Goal: Task Accomplishment & Management: Manage account settings

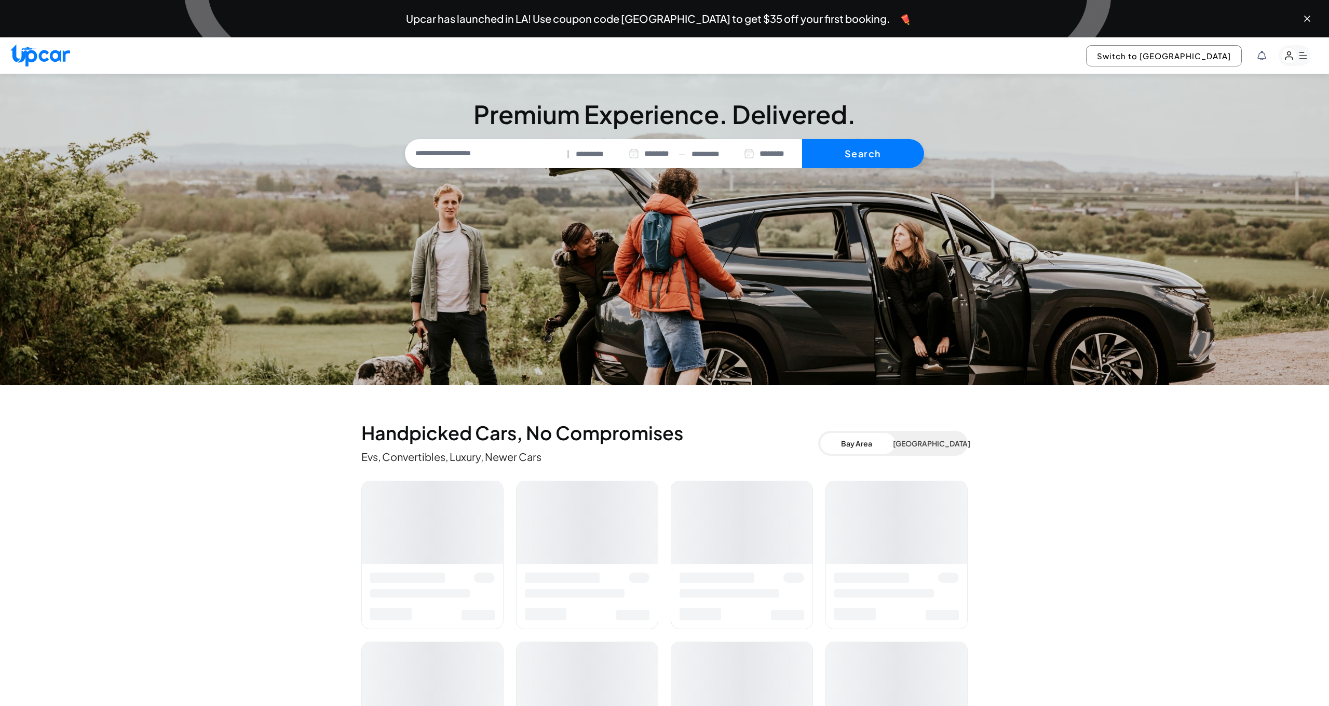
select select "********"
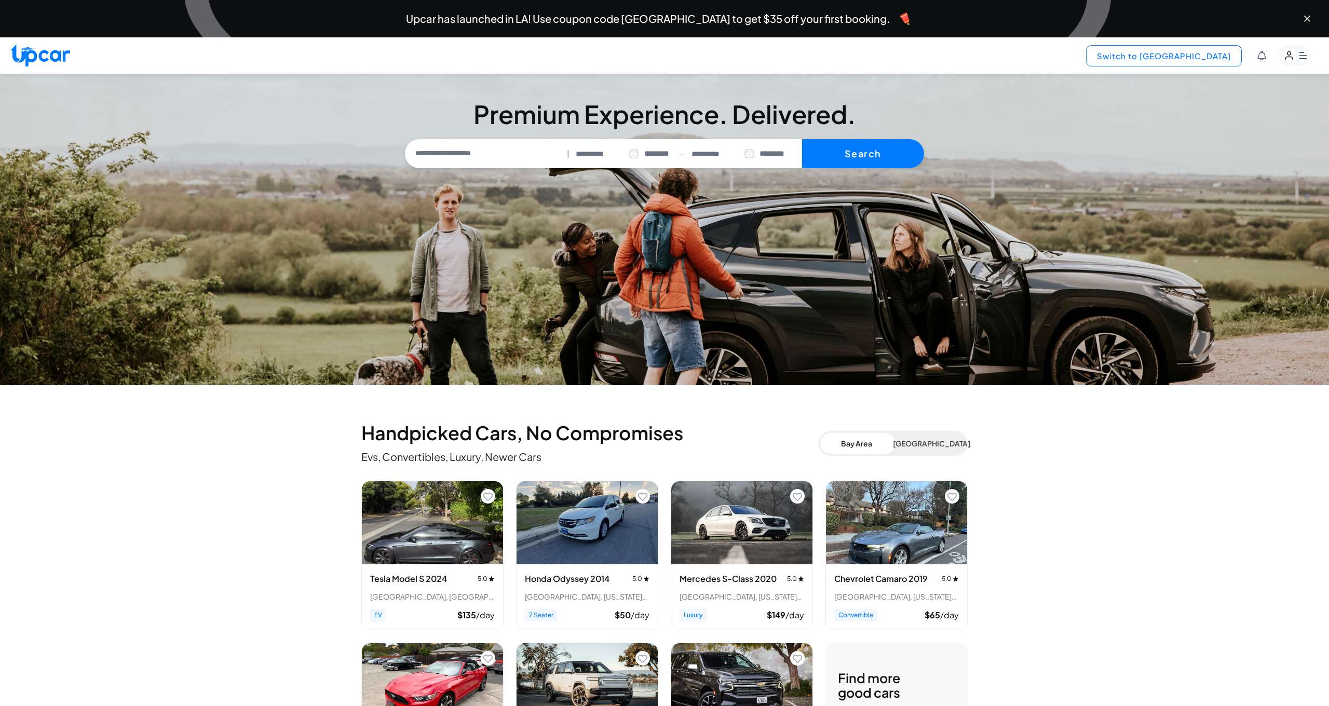
click at [1194, 54] on button "Switch to [GEOGRAPHIC_DATA]" at bounding box center [1164, 55] width 156 height 21
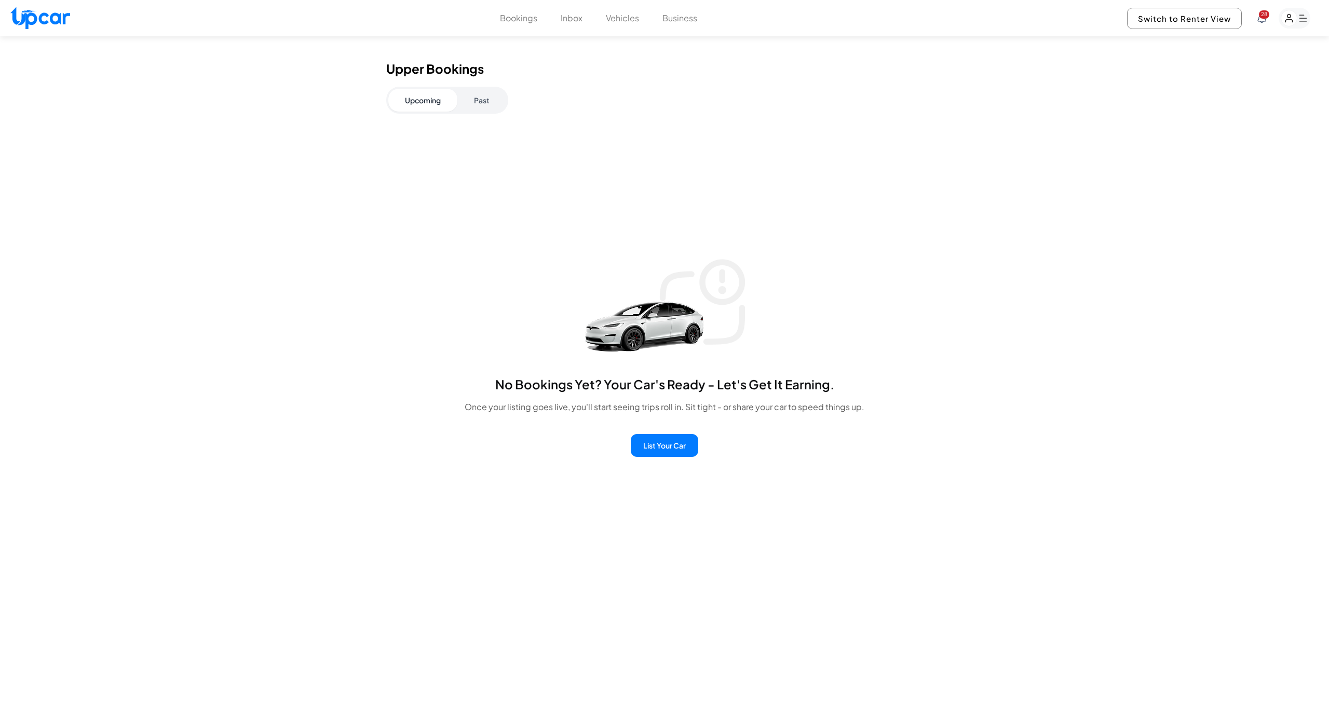
click at [486, 99] on button "Past" at bounding box center [481, 100] width 49 height 23
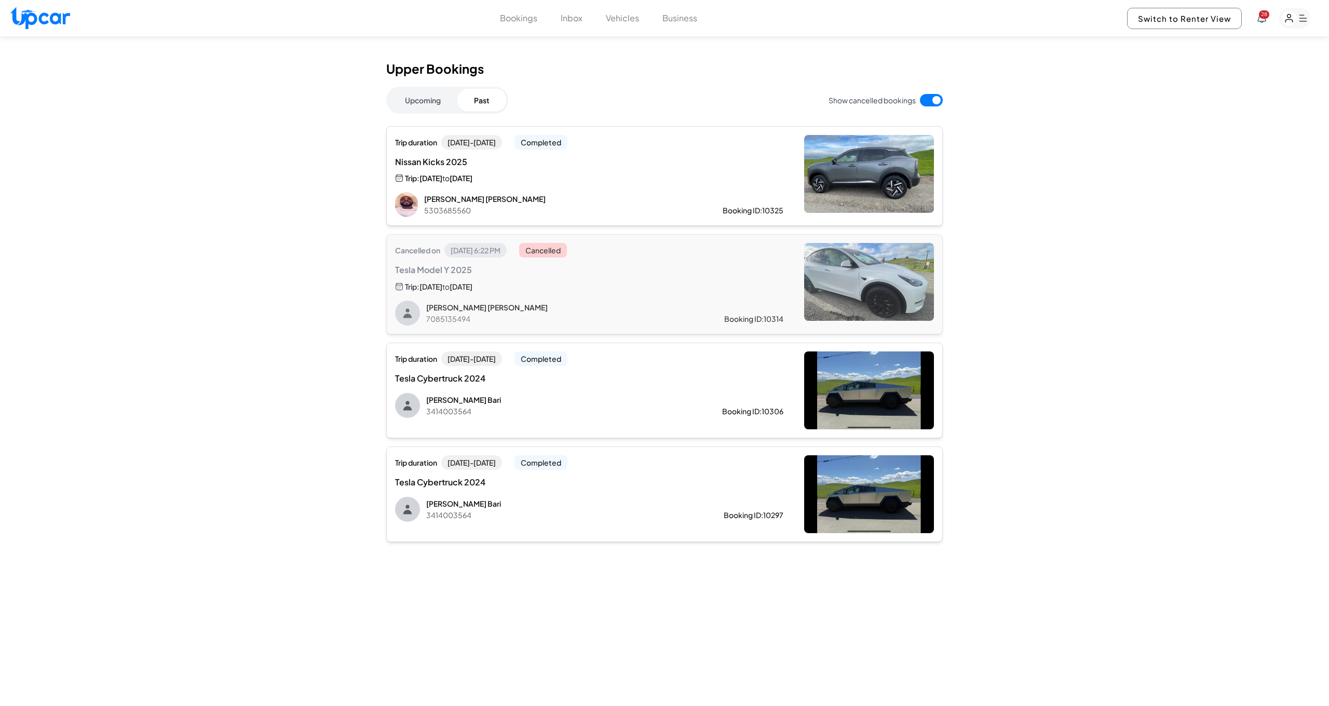
click at [502, 147] on span "[DATE] - [DATE]" at bounding box center [471, 142] width 61 height 15
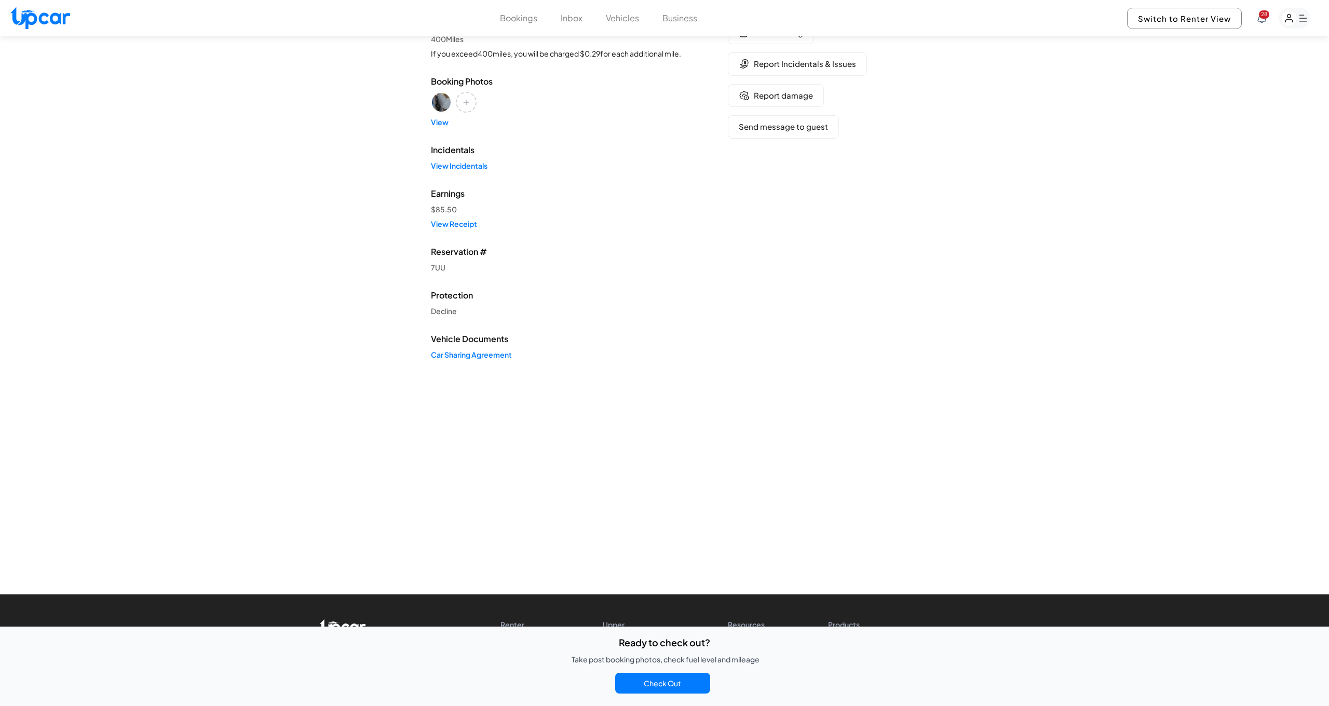
scroll to position [182, 0]
click at [651, 685] on button "Check Out" at bounding box center [662, 683] width 95 height 21
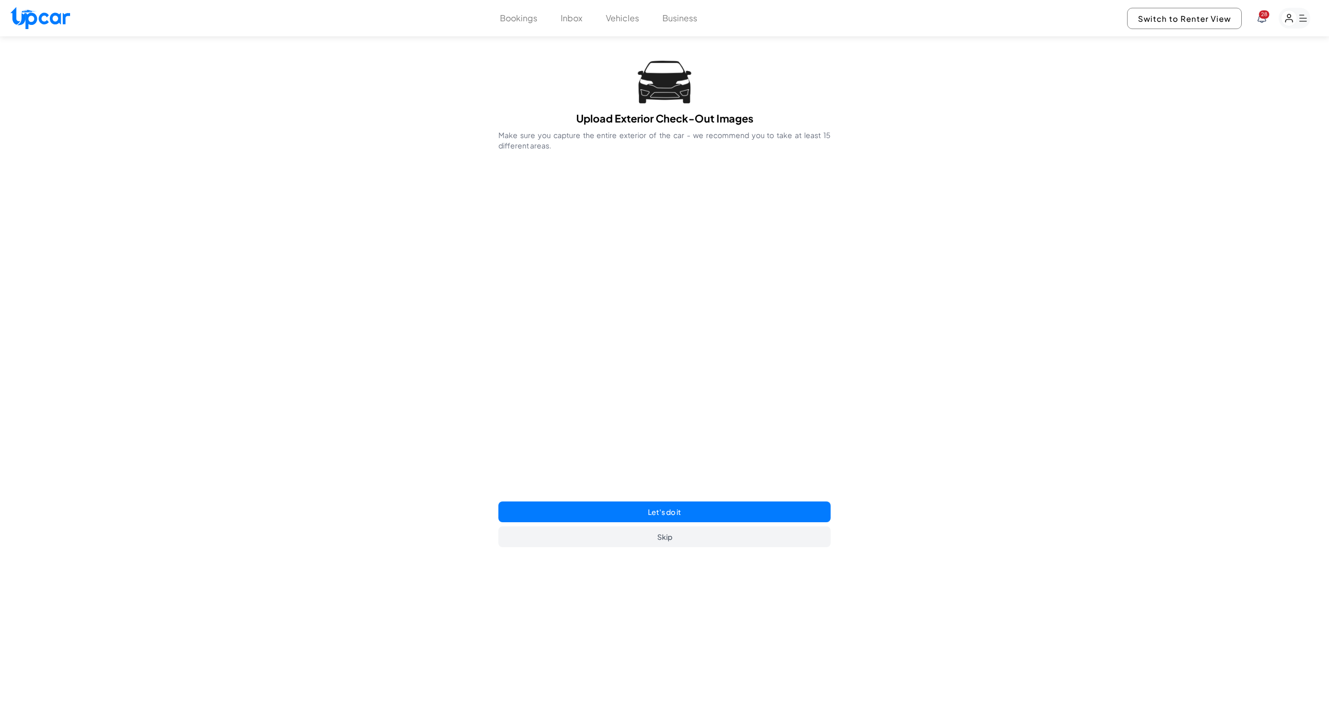
click at [670, 510] on button "Let's do it" at bounding box center [664, 511] width 332 height 21
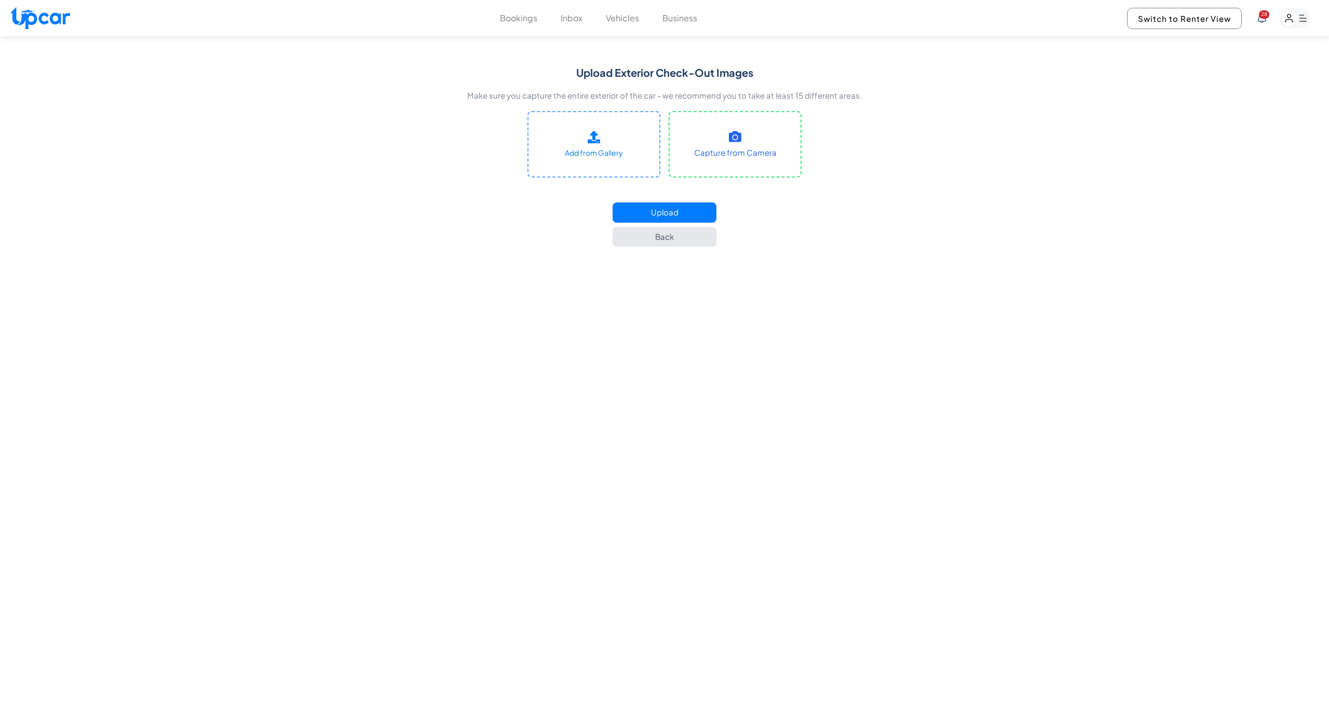
click at [701, 236] on button "Back" at bounding box center [664, 237] width 104 height 20
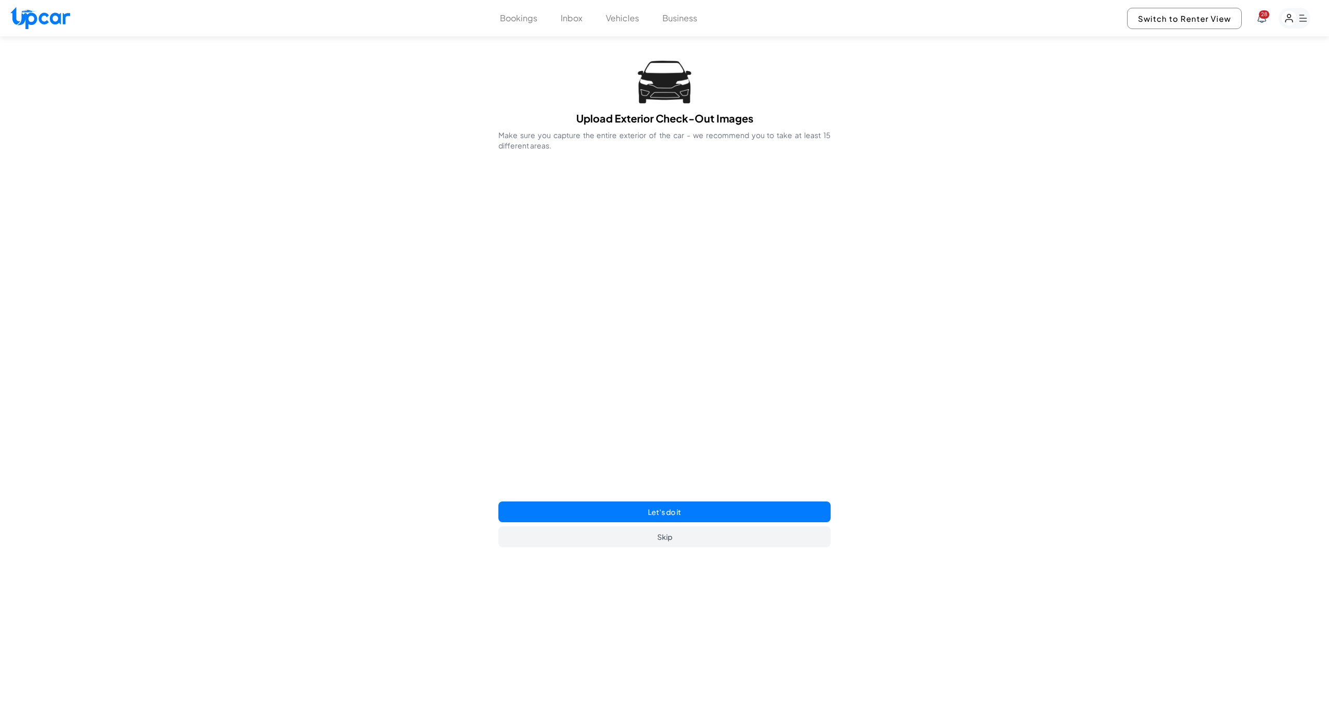
click at [533, 17] on button "Bookings" at bounding box center [518, 18] width 37 height 12
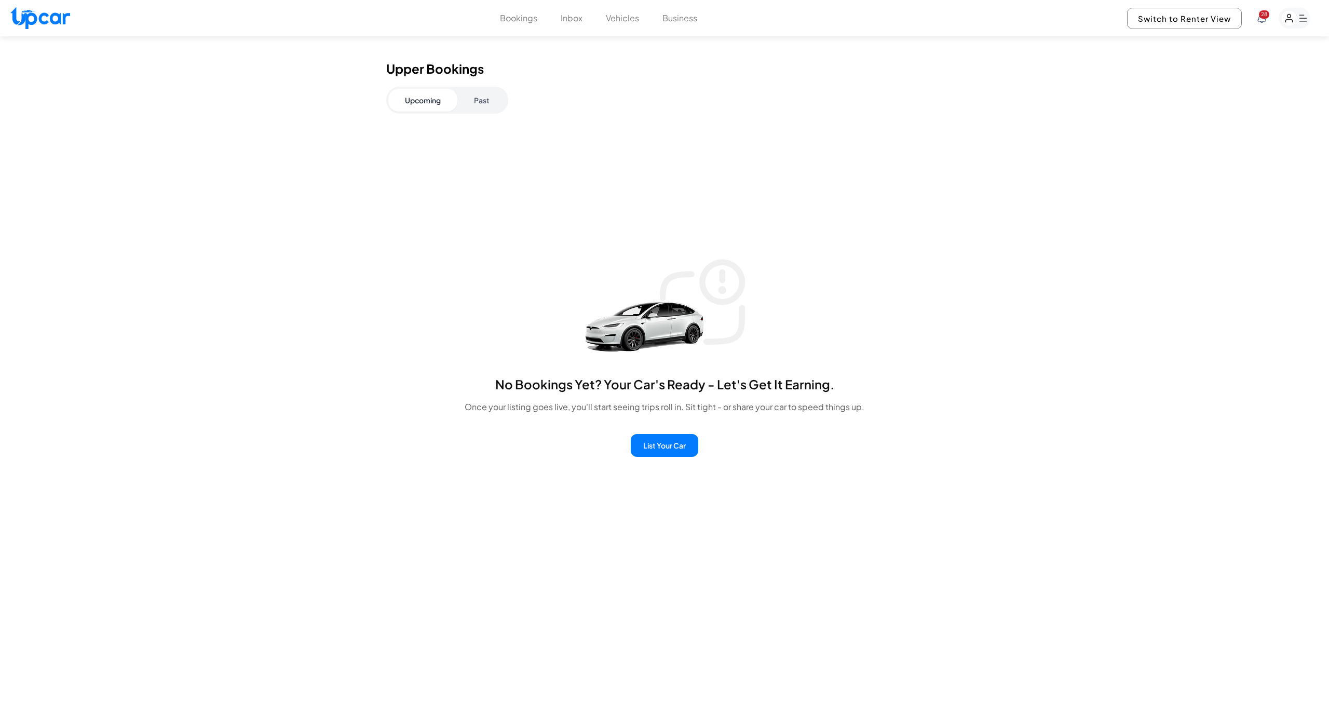
click at [480, 102] on button "Past" at bounding box center [481, 100] width 49 height 23
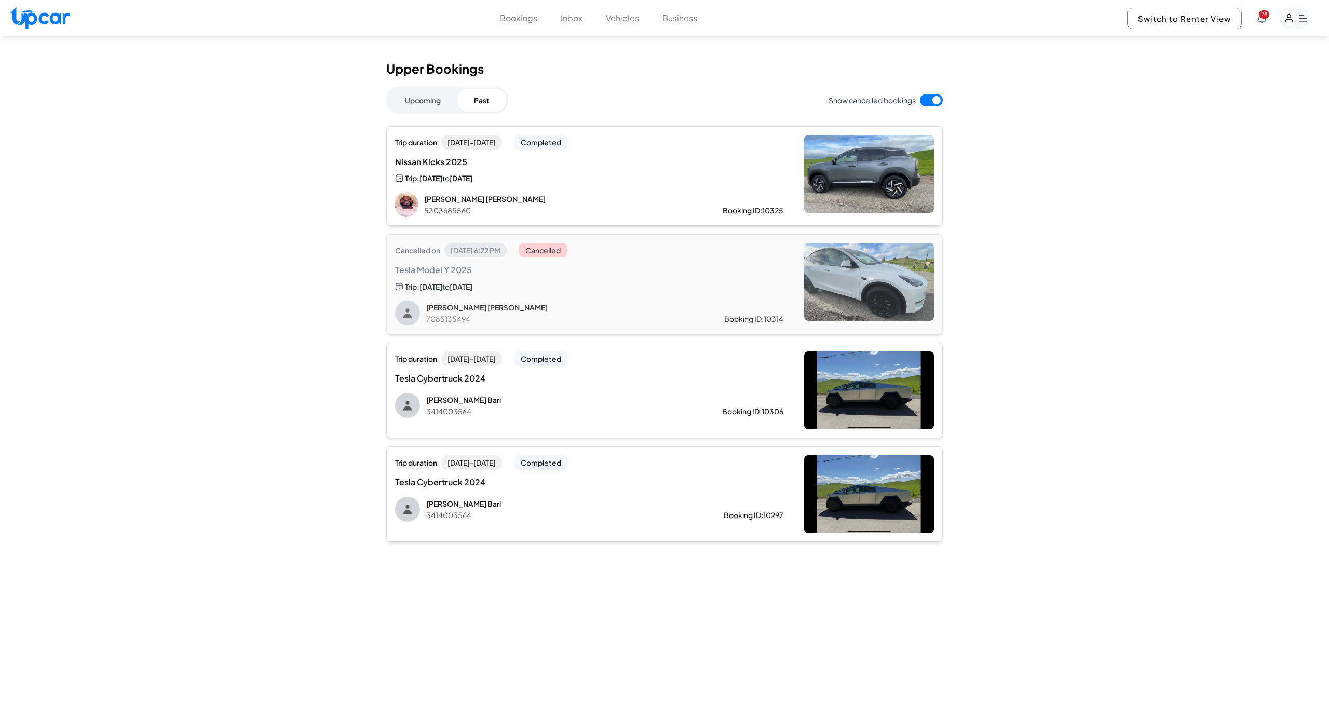
click at [599, 176] on div "Trip: [DATE] to [DATE]" at bounding box center [501, 178] width 213 height 12
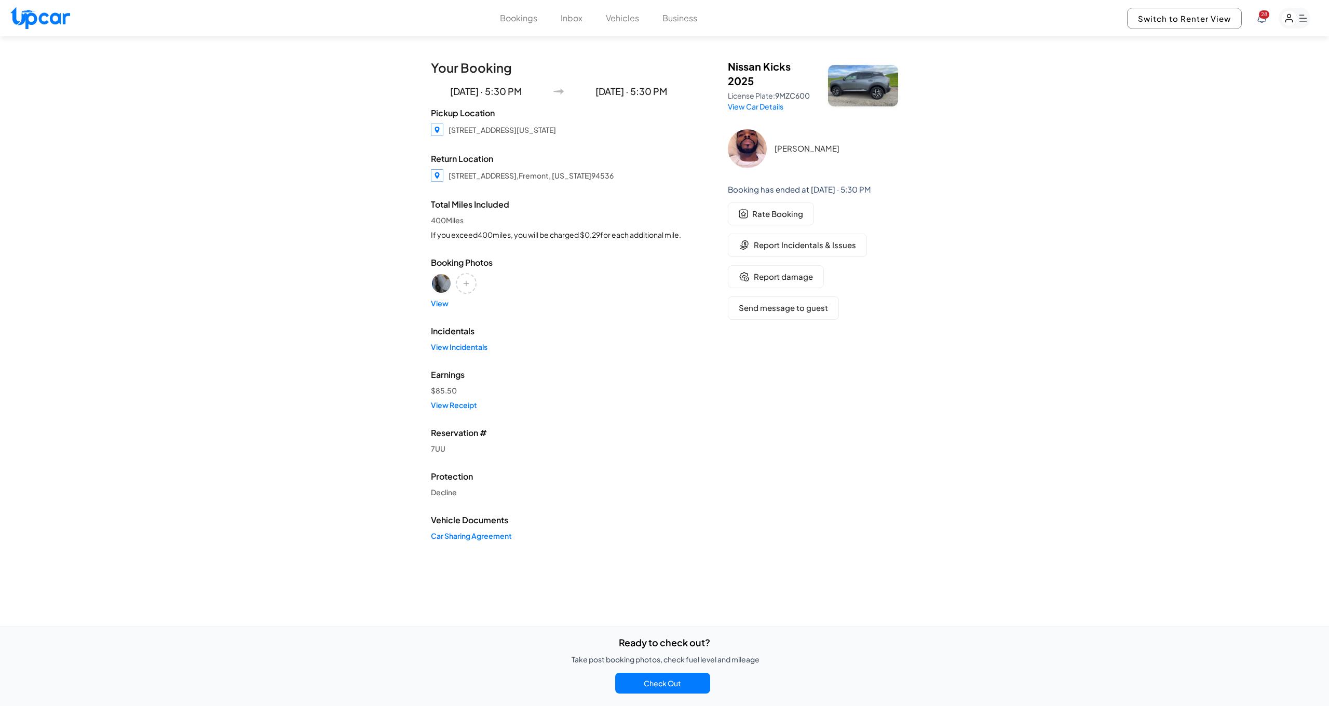
click at [570, 16] on button "Inbox" at bounding box center [572, 18] width 22 height 12
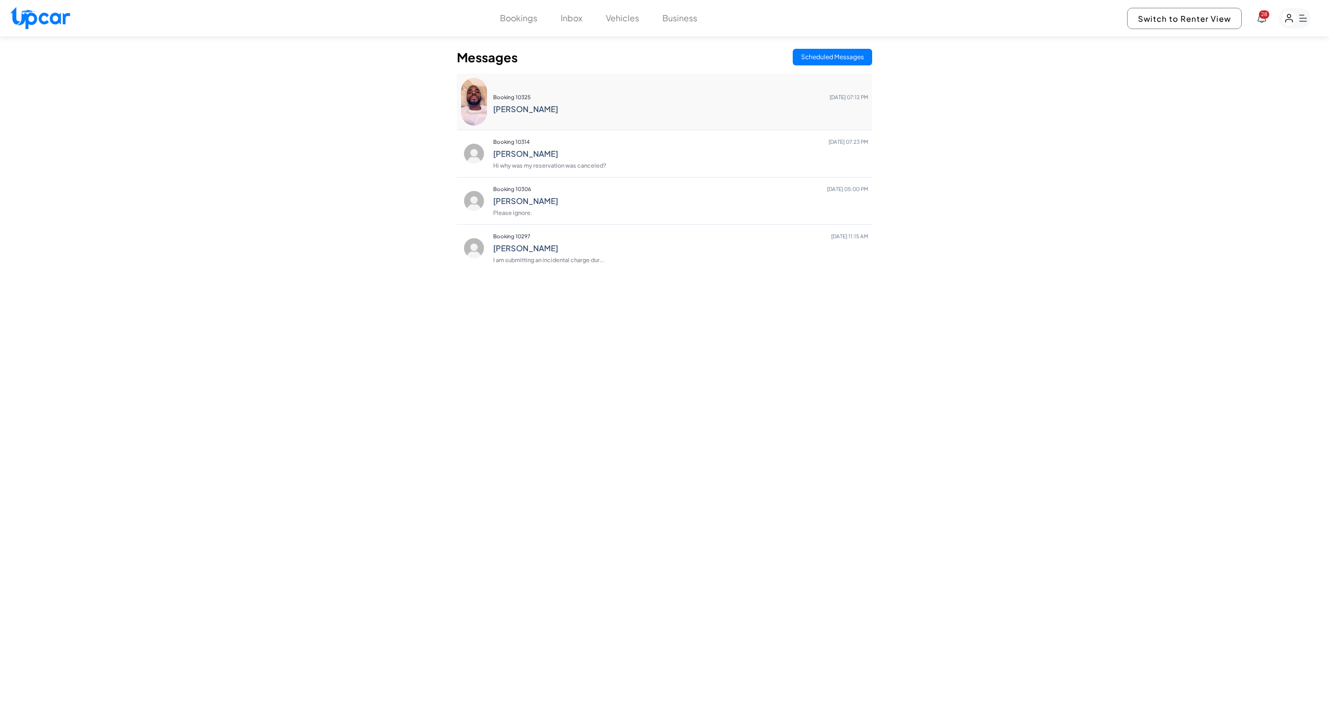
click at [590, 108] on h4 "[PERSON_NAME]" at bounding box center [680, 108] width 375 height 9
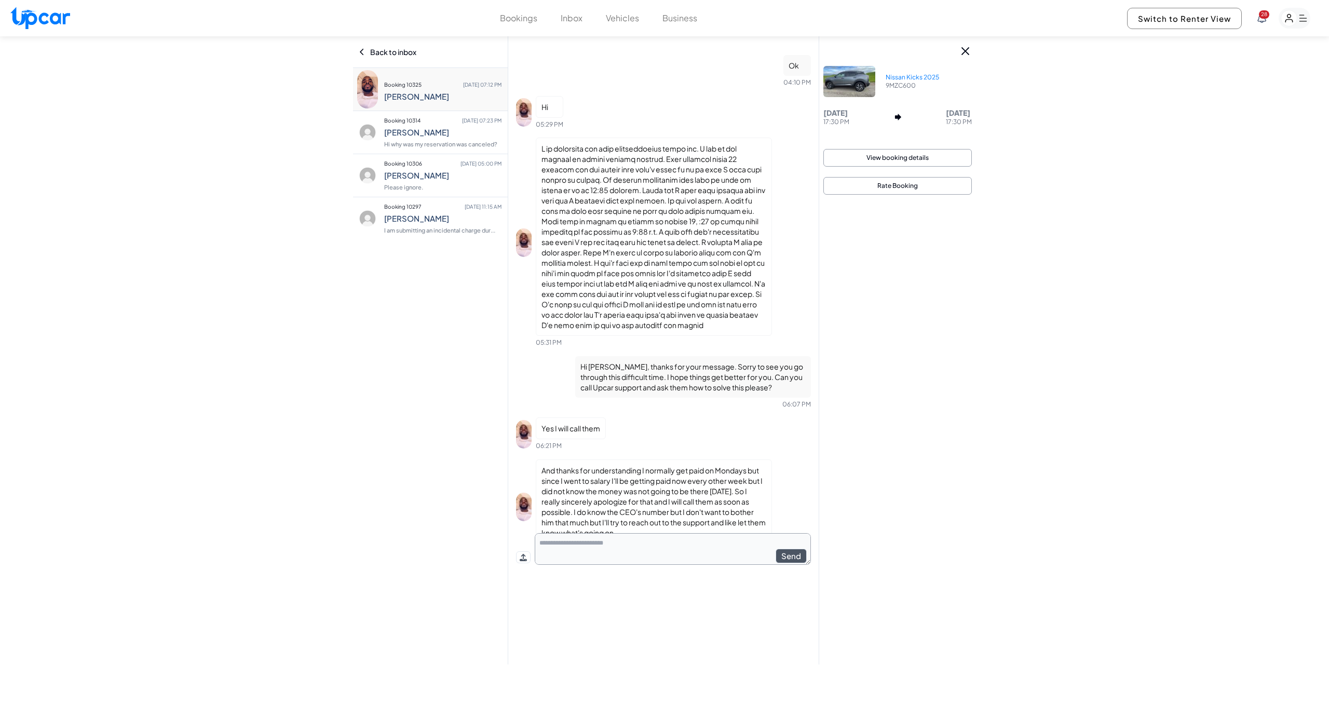
scroll to position [1192, 0]
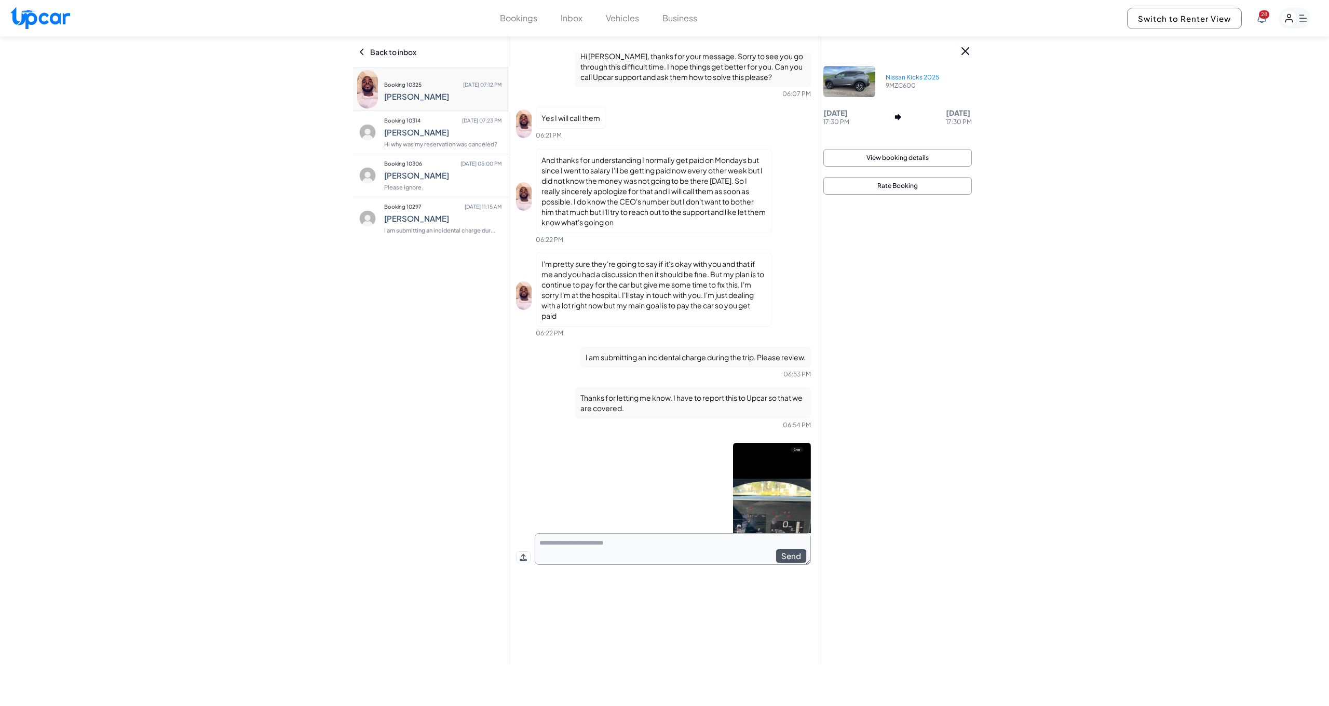
click at [600, 538] on textarea at bounding box center [673, 549] width 276 height 32
type textarea "**********"
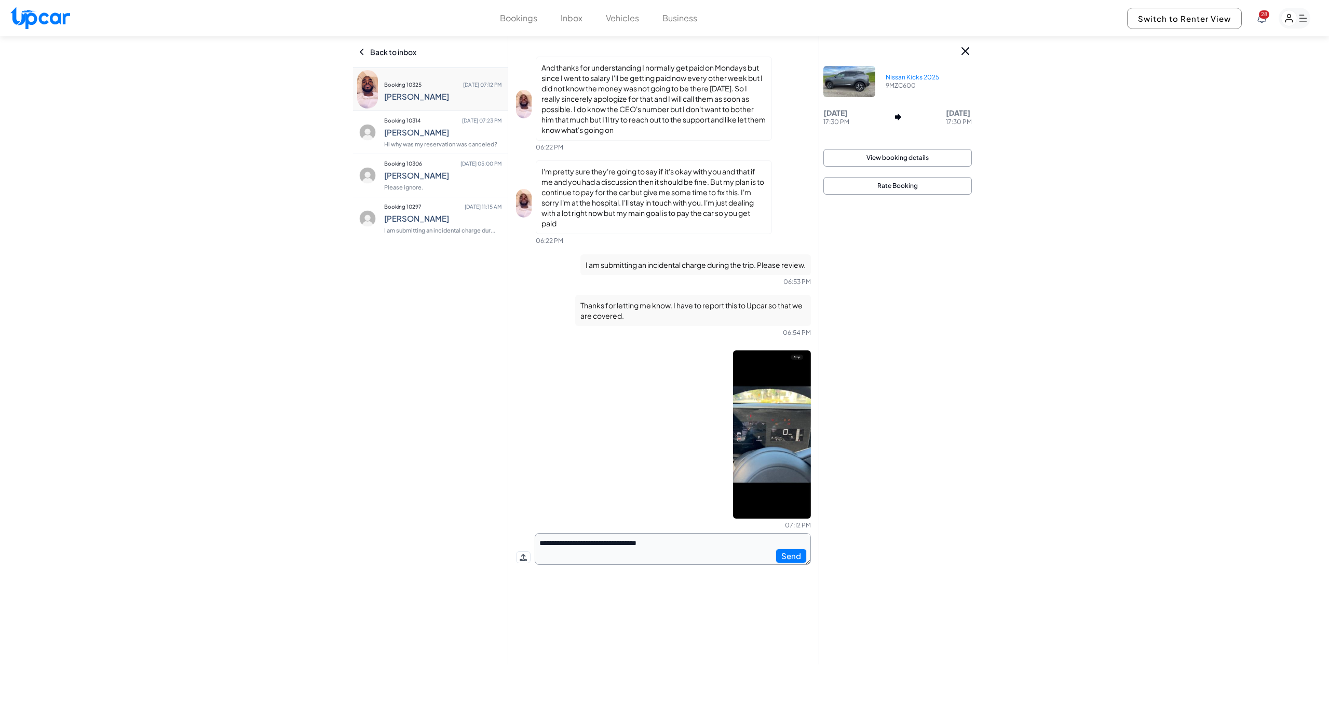
type textarea "**********"
